Goal: Transaction & Acquisition: Purchase product/service

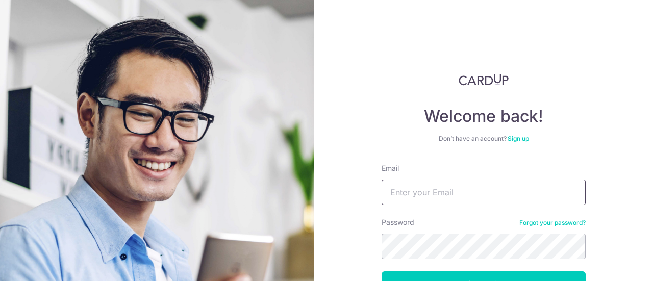
click at [416, 180] on input "Email" at bounding box center [483, 193] width 204 height 26
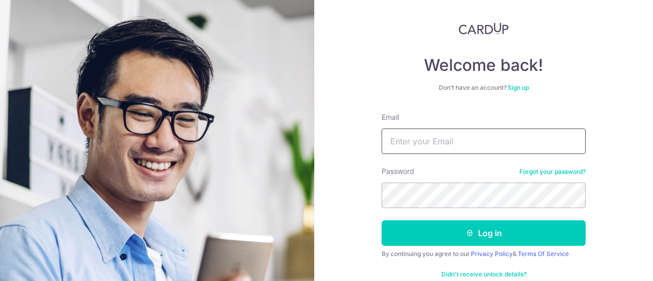
click at [416, 138] on input "Email" at bounding box center [483, 142] width 204 height 26
type input "claire.wenyan@gmail.com"
click at [381, 220] on button "Log in" at bounding box center [483, 233] width 204 height 26
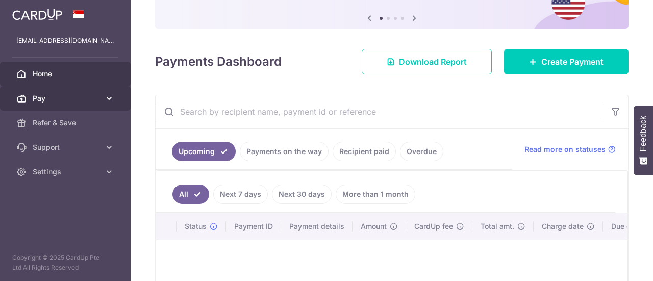
click at [79, 98] on span "Pay" at bounding box center [66, 98] width 67 height 10
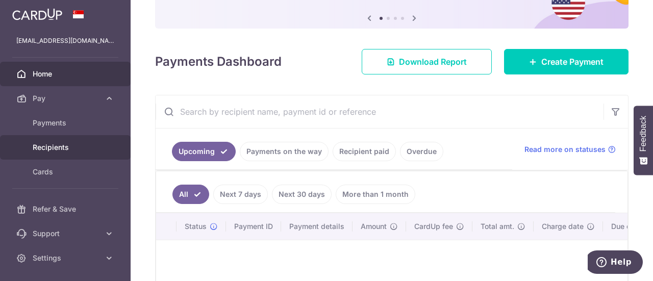
click at [81, 142] on body "claire.wenyan@gmail.com Home Pay Payments Recipients Cards Refer & Save Support…" at bounding box center [326, 140] width 653 height 281
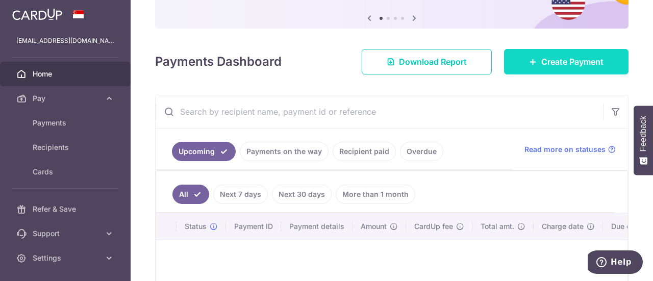
click at [541, 59] on span "Create Payment" at bounding box center [572, 62] width 62 height 12
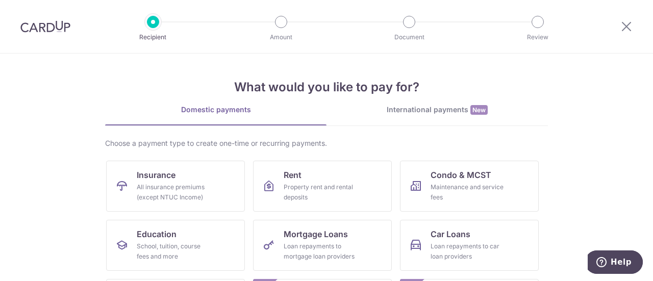
click at [48, 129] on section "What would you like to pay for? Domestic payments International payments New Ch…" at bounding box center [326, 167] width 653 height 227
click at [172, 242] on div "School, tuition, course fees and more" at bounding box center [173, 251] width 73 height 20
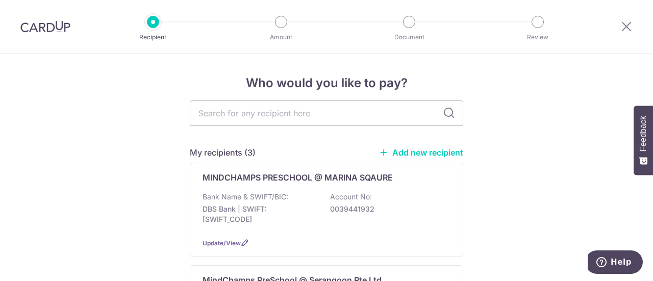
drag, startPoint x: 502, startPoint y: 140, endPoint x: 497, endPoint y: 118, distance: 22.1
click at [409, 152] on link "Add new recipient" at bounding box center [421, 152] width 84 height 10
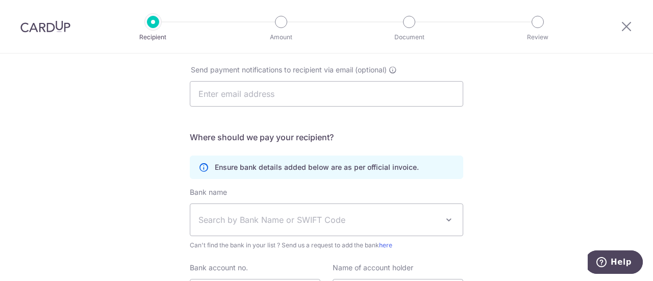
scroll to position [220, 0]
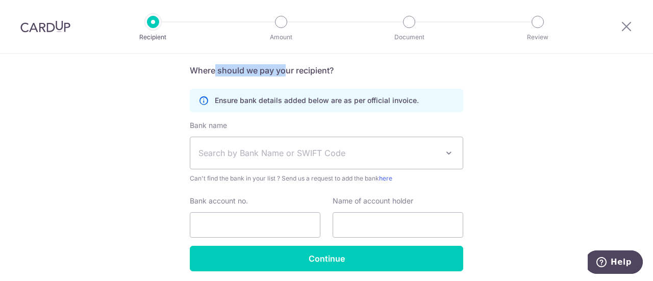
drag, startPoint x: 213, startPoint y: 70, endPoint x: 284, endPoint y: 70, distance: 70.4
click at [284, 70] on h5 "Where should we pay your recipient?" at bounding box center [326, 70] width 273 height 12
click at [447, 151] on span at bounding box center [449, 153] width 12 height 12
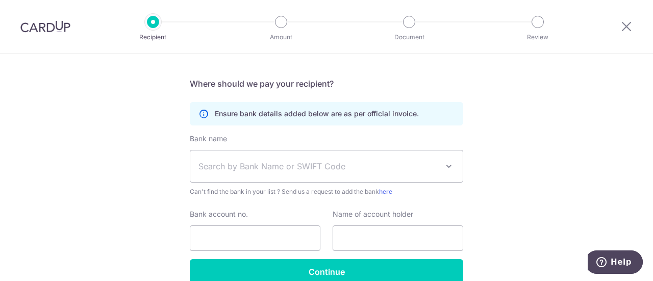
scroll to position [206, 0]
click at [446, 168] on span at bounding box center [449, 167] width 12 height 12
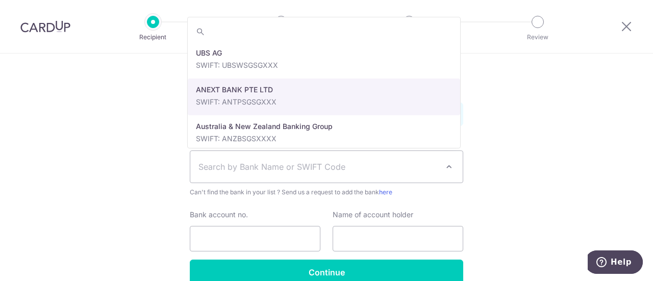
scroll to position [51, 0]
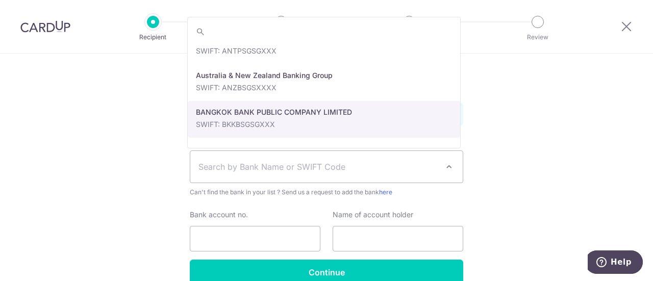
click at [499, 150] on div "Who would you like to pay? Your recipient does not need a CardUp account to rec…" at bounding box center [326, 91] width 653 height 486
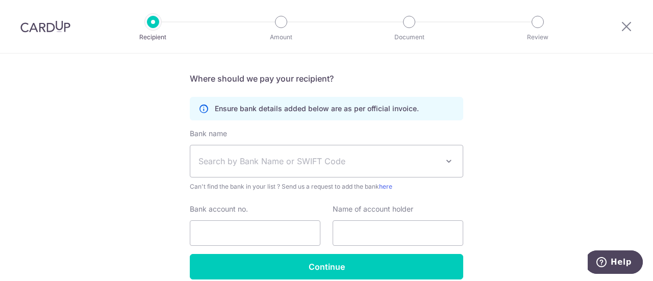
scroll to position [213, 0]
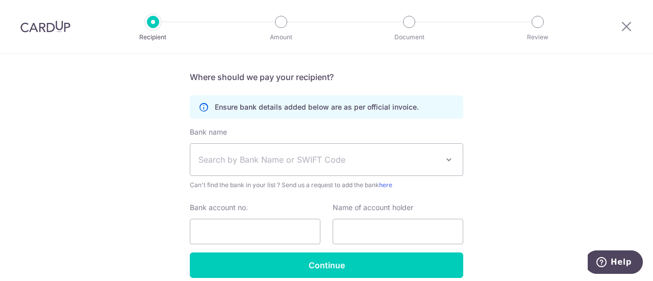
click at [120, 232] on div "Who would you like to pay? Your recipient does not need a CardUp account to rec…" at bounding box center [326, 83] width 653 height 486
